Goal: Information Seeking & Learning: Learn about a topic

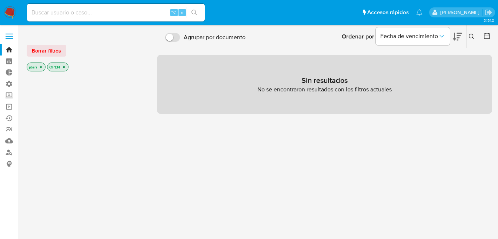
click at [89, 12] on input at bounding box center [116, 13] width 178 height 10
click at [57, 9] on input at bounding box center [116, 13] width 178 height 10
paste input "1206480372"
type input "1206480372"
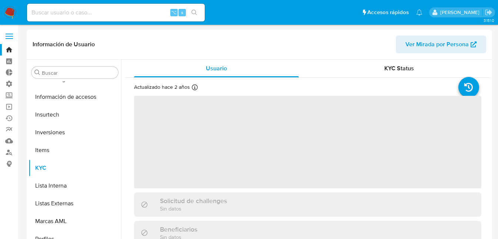
scroll to position [331, 0]
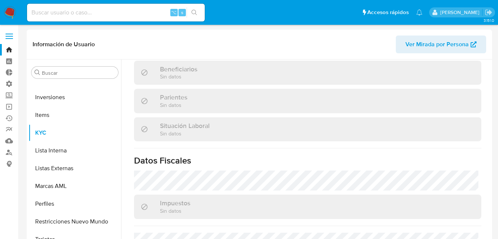
select select "10"
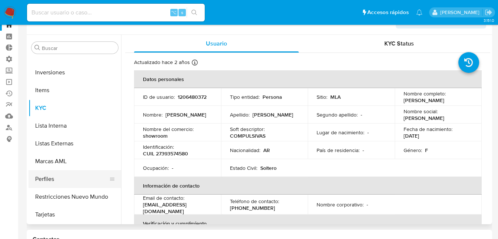
scroll to position [30, 0]
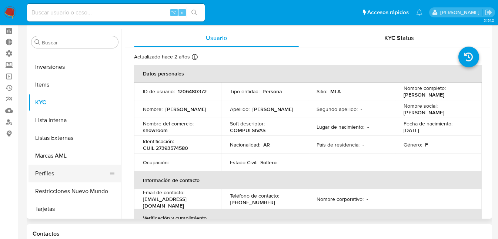
click at [45, 174] on button "Perfiles" at bounding box center [72, 174] width 87 height 18
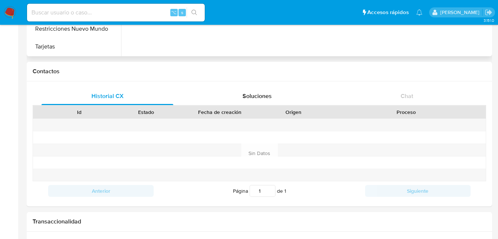
scroll to position [0, 0]
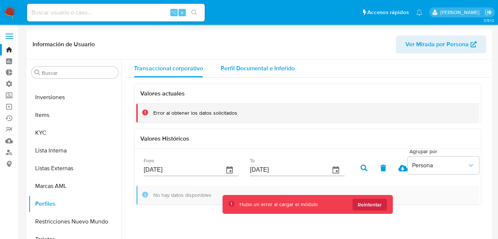
click at [245, 66] on span "Perfil Documental e Inferido" at bounding box center [258, 68] width 74 height 9
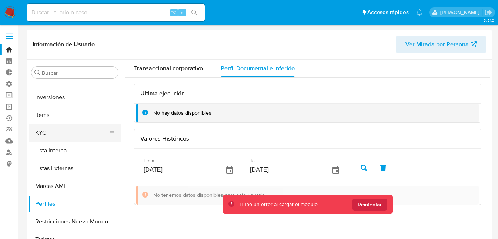
click at [48, 132] on button "KYC" at bounding box center [72, 133] width 87 height 18
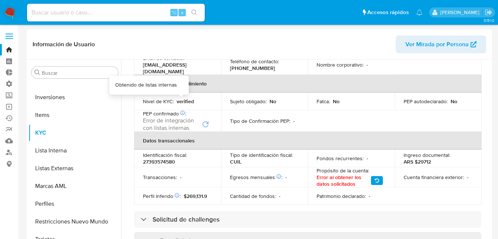
scroll to position [175, 0]
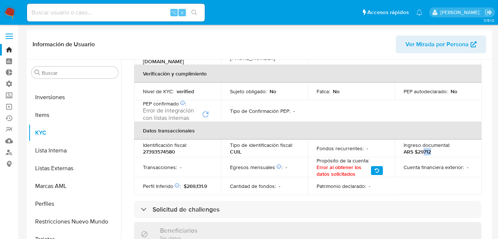
drag, startPoint x: 422, startPoint y: 149, endPoint x: 432, endPoint y: 151, distance: 9.4
click at [432, 151] on div "Ingreso documental : ARS $29712" at bounding box center [438, 148] width 69 height 13
drag, startPoint x: 187, startPoint y: 184, endPoint x: 196, endPoint y: 183, distance: 9.6
click at [196, 183] on span "$269,131.9" at bounding box center [195, 186] width 23 height 7
drag, startPoint x: 421, startPoint y: 148, endPoint x: 435, endPoint y: 146, distance: 14.6
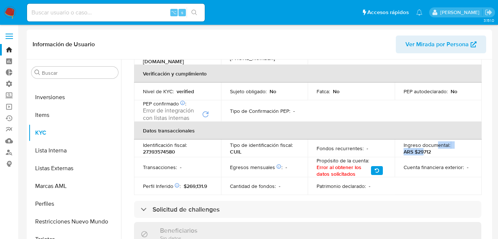
click at [435, 146] on div "Ingreso documental : ARS $29712" at bounding box center [438, 148] width 69 height 13
click at [419, 150] on p "ARS $29712" at bounding box center [417, 151] width 27 height 7
drag, startPoint x: 422, startPoint y: 148, endPoint x: 434, endPoint y: 149, distance: 11.5
click at [434, 149] on div "Ingreso documental : ARS $29712" at bounding box center [438, 148] width 69 height 13
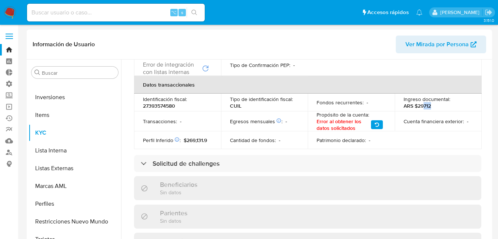
scroll to position [221, 0]
click at [68, 13] on input at bounding box center [116, 13] width 178 height 10
paste input "1206480372"
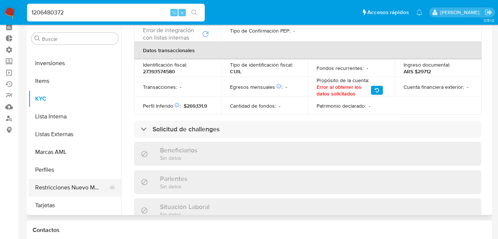
scroll to position [47, 0]
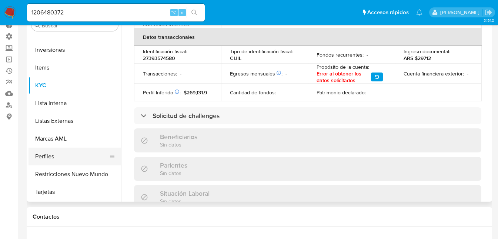
click at [51, 155] on button "Perfiles" at bounding box center [72, 157] width 87 height 18
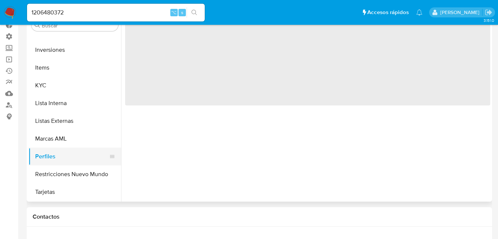
scroll to position [0, 0]
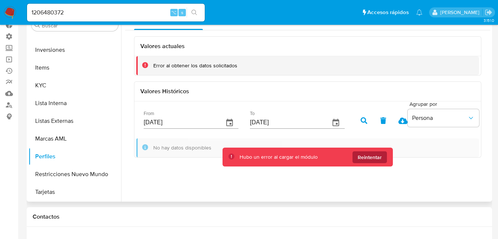
click at [362, 157] on span "Reintentar" at bounding box center [370, 157] width 24 height 12
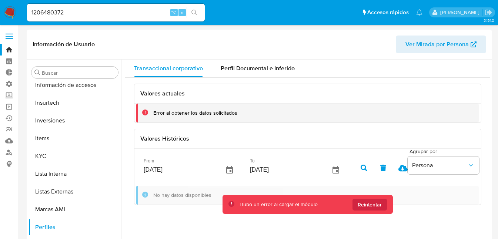
scroll to position [197, 0]
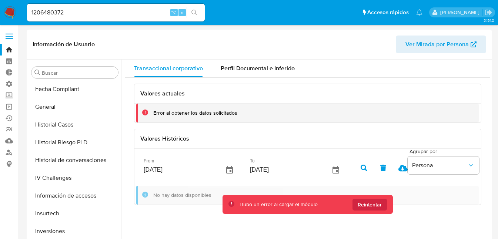
click at [201, 13] on button "search-icon" at bounding box center [194, 12] width 15 height 10
click at [237, 69] on span "Perfil Documental e Inferido" at bounding box center [258, 68] width 74 height 9
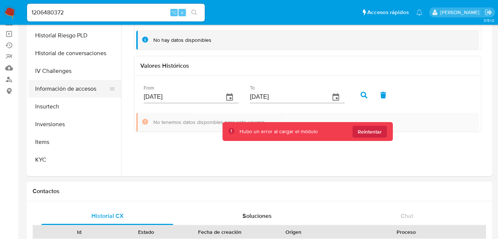
scroll to position [193, 0]
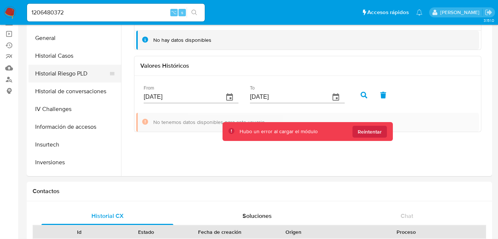
click at [47, 68] on button "Historial Riesgo PLD" at bounding box center [72, 74] width 87 height 18
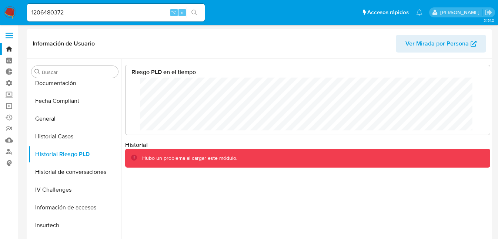
scroll to position [0, 0]
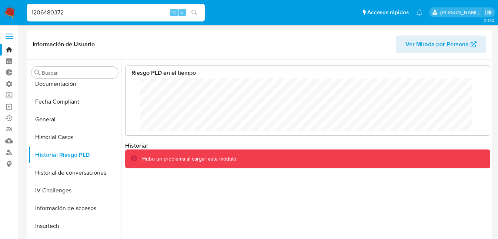
click at [62, 8] on input "1206480372" at bounding box center [116, 13] width 178 height 10
paste input "516012144"
type input "516012144"
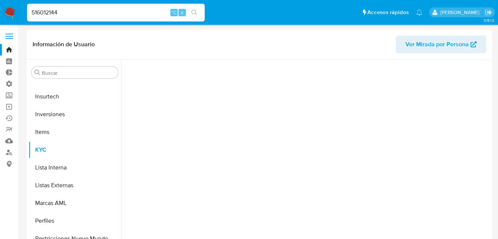
scroll to position [331, 0]
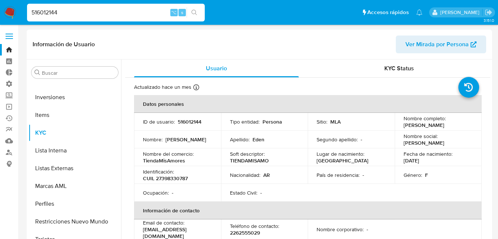
select select "10"
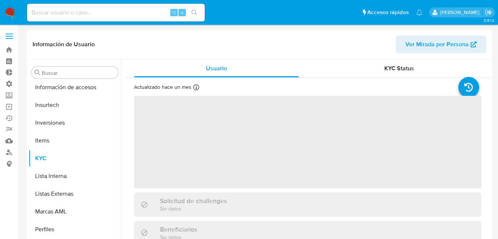
scroll to position [331, 0]
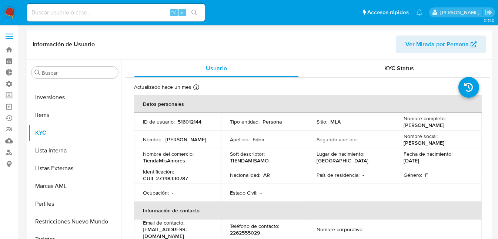
select select "10"
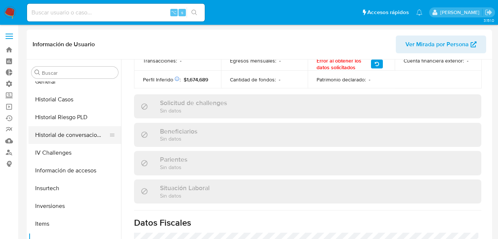
scroll to position [214, 0]
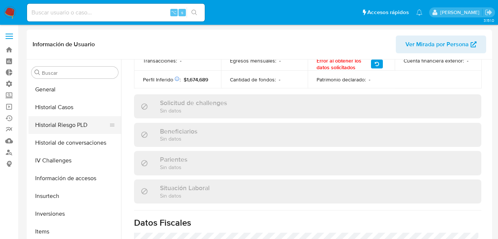
click at [53, 124] on button "Historial Riesgo PLD" at bounding box center [72, 125] width 87 height 18
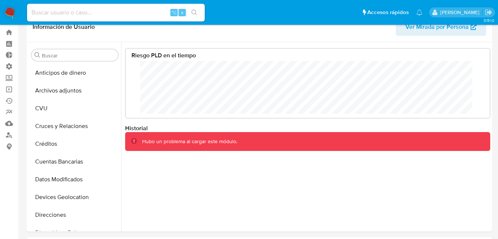
scroll to position [0, 0]
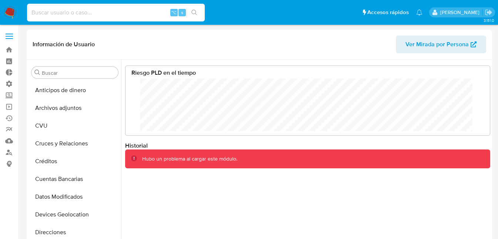
click at [77, 9] on input at bounding box center [116, 13] width 178 height 10
paste input "443652001"
type input "443652001"
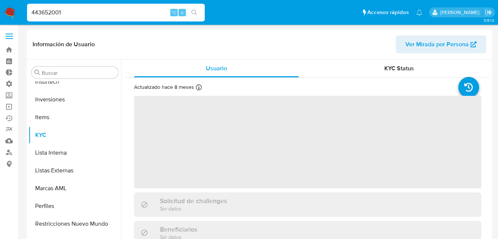
scroll to position [331, 0]
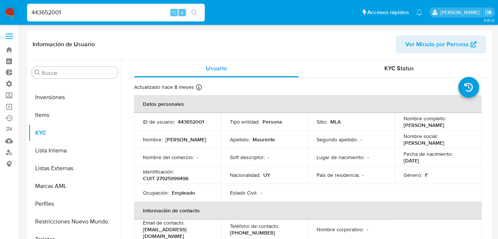
select select "10"
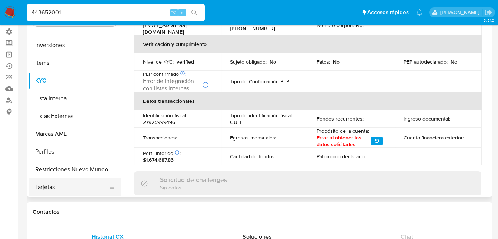
scroll to position [53, 0]
click at [46, 149] on button "Perfiles" at bounding box center [72, 152] width 87 height 18
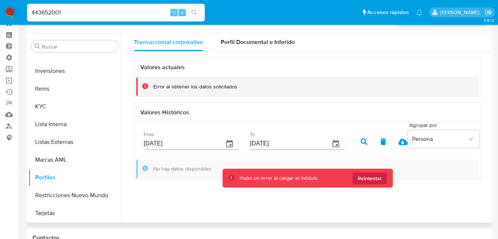
scroll to position [0, 0]
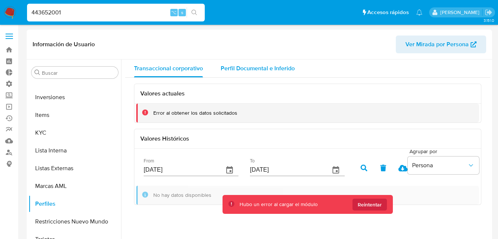
click at [240, 69] on span "Perfil Documental e Inferido" at bounding box center [258, 68] width 74 height 9
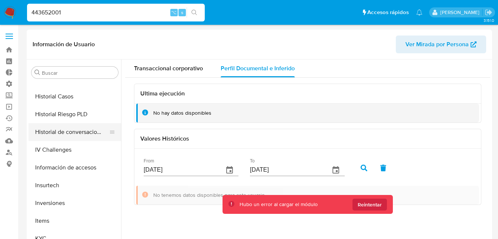
scroll to position [221, 0]
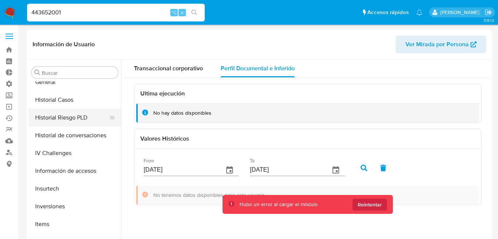
click at [54, 117] on button "Historial Riesgo PLD" at bounding box center [72, 118] width 87 height 18
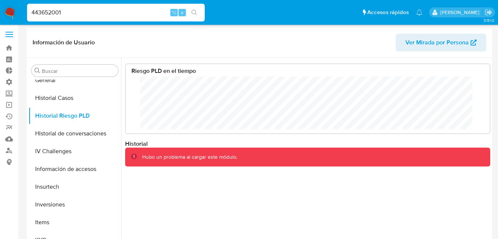
scroll to position [0, 0]
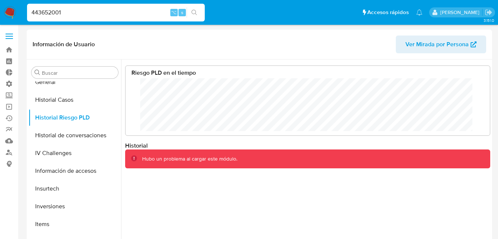
click at [427, 48] on span "Ver Mirada por Persona" at bounding box center [436, 45] width 63 height 18
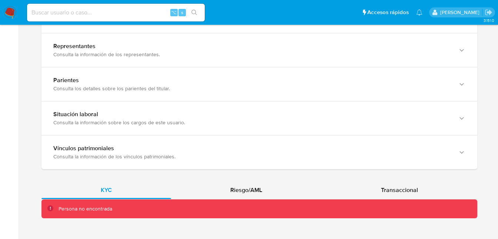
scroll to position [497, 0]
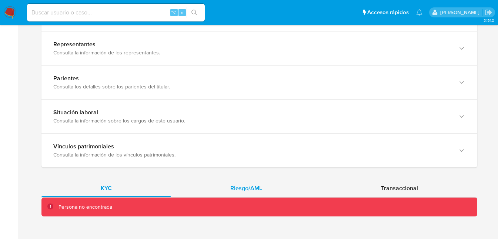
click at [244, 187] on span "Riesgo/AML" at bounding box center [246, 188] width 32 height 9
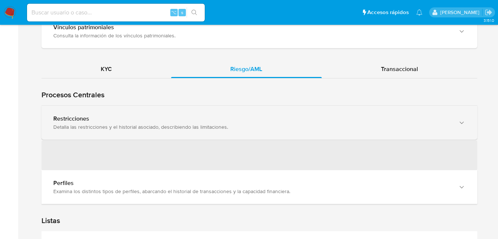
scroll to position [627, 0]
